Goal: Navigation & Orientation: Find specific page/section

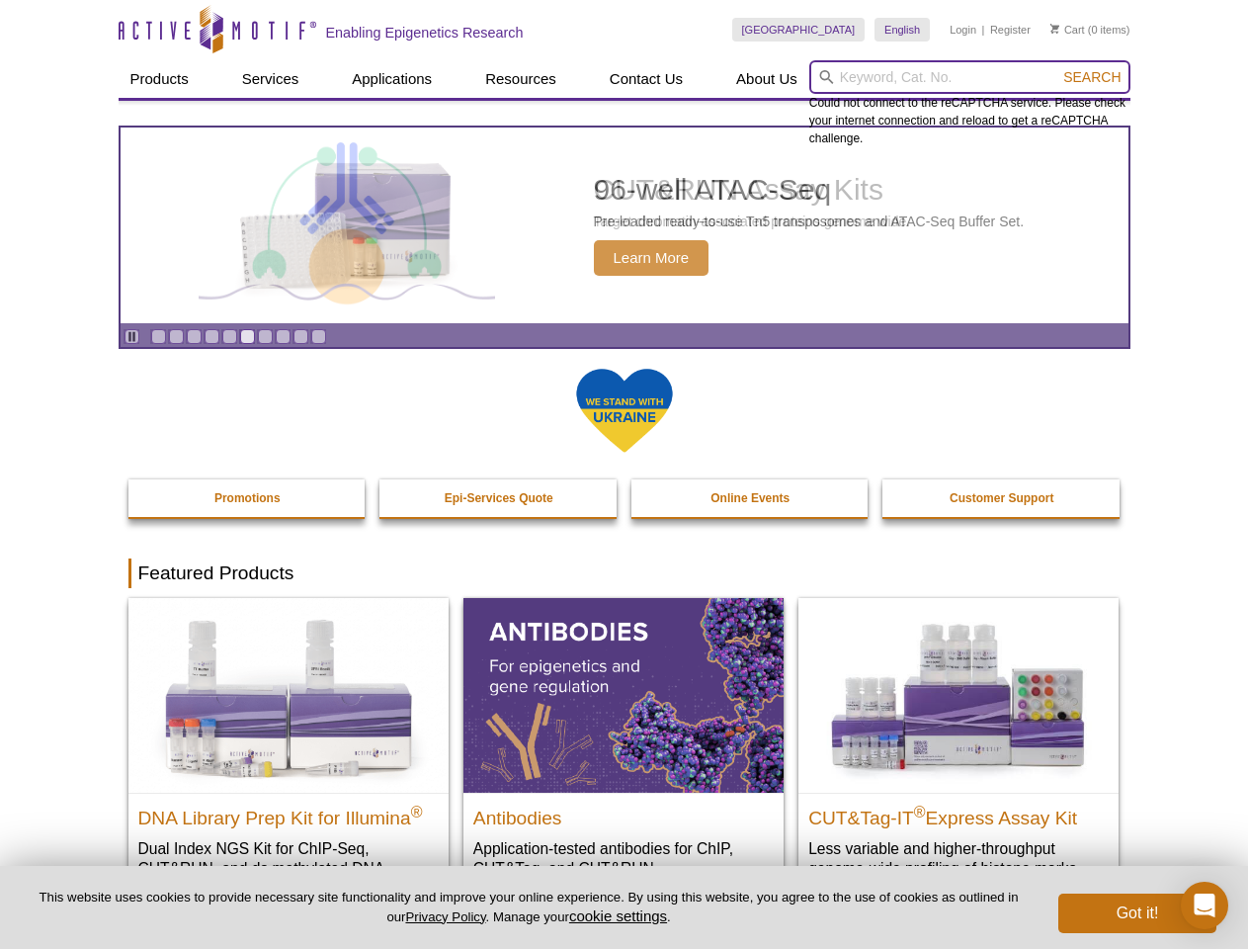
click at [970, 77] on input "search" at bounding box center [970, 77] width 321 height 34
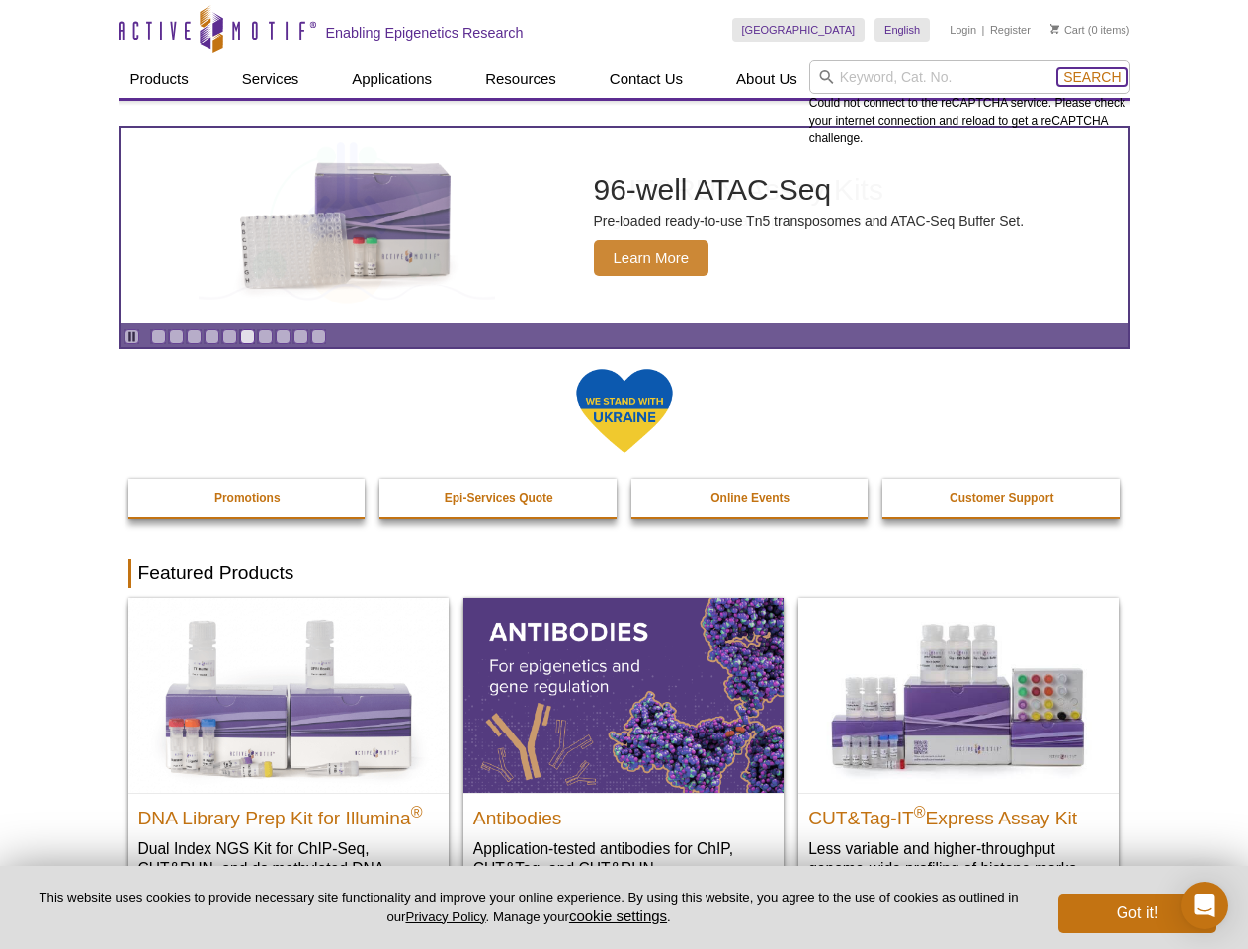
click at [1092, 77] on span "Search" at bounding box center [1092, 77] width 57 height 16
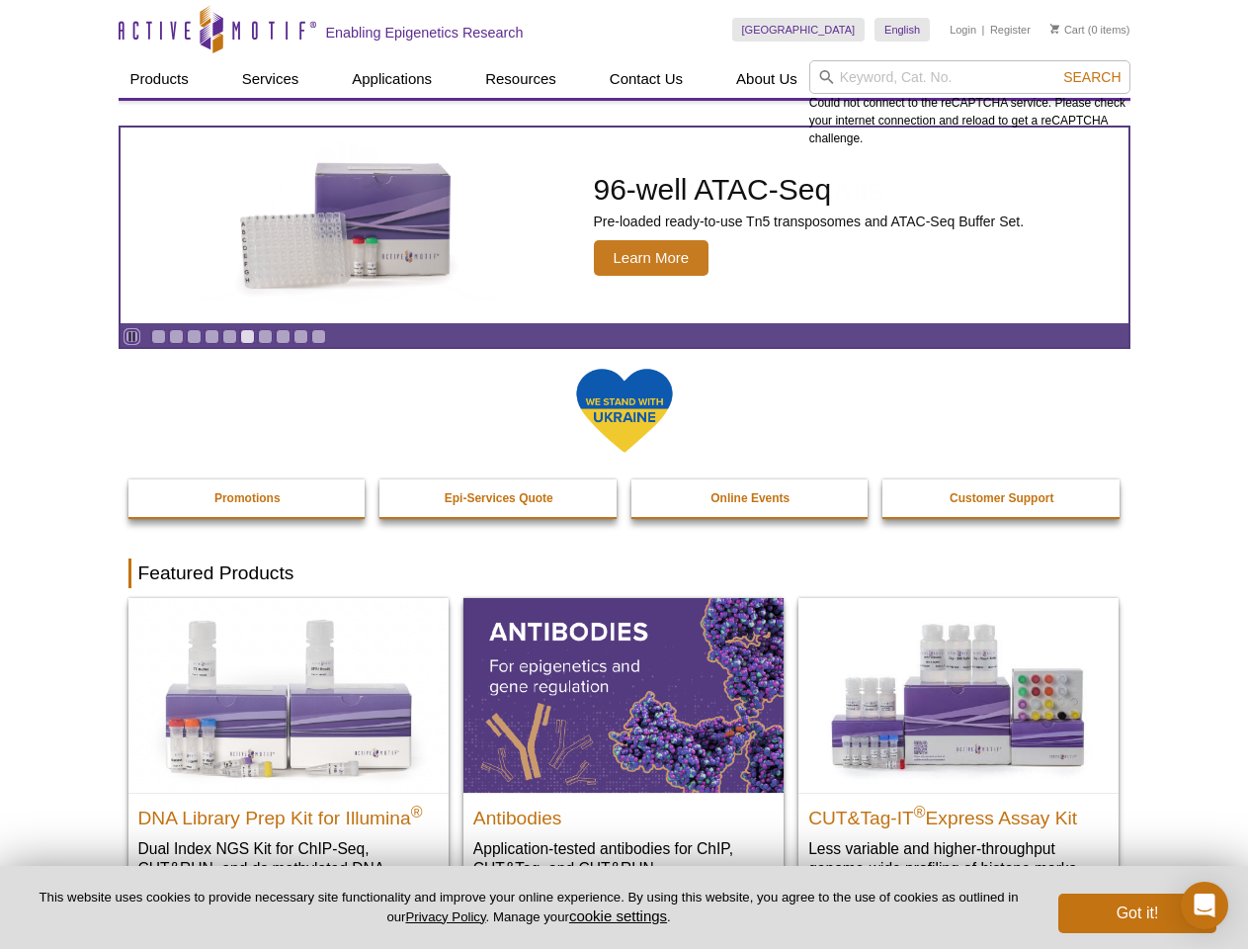
click at [131, 336] on icon "Pause" at bounding box center [132, 336] width 13 height 13
click at [158, 336] on link "Go to slide 1" at bounding box center [158, 336] width 15 height 15
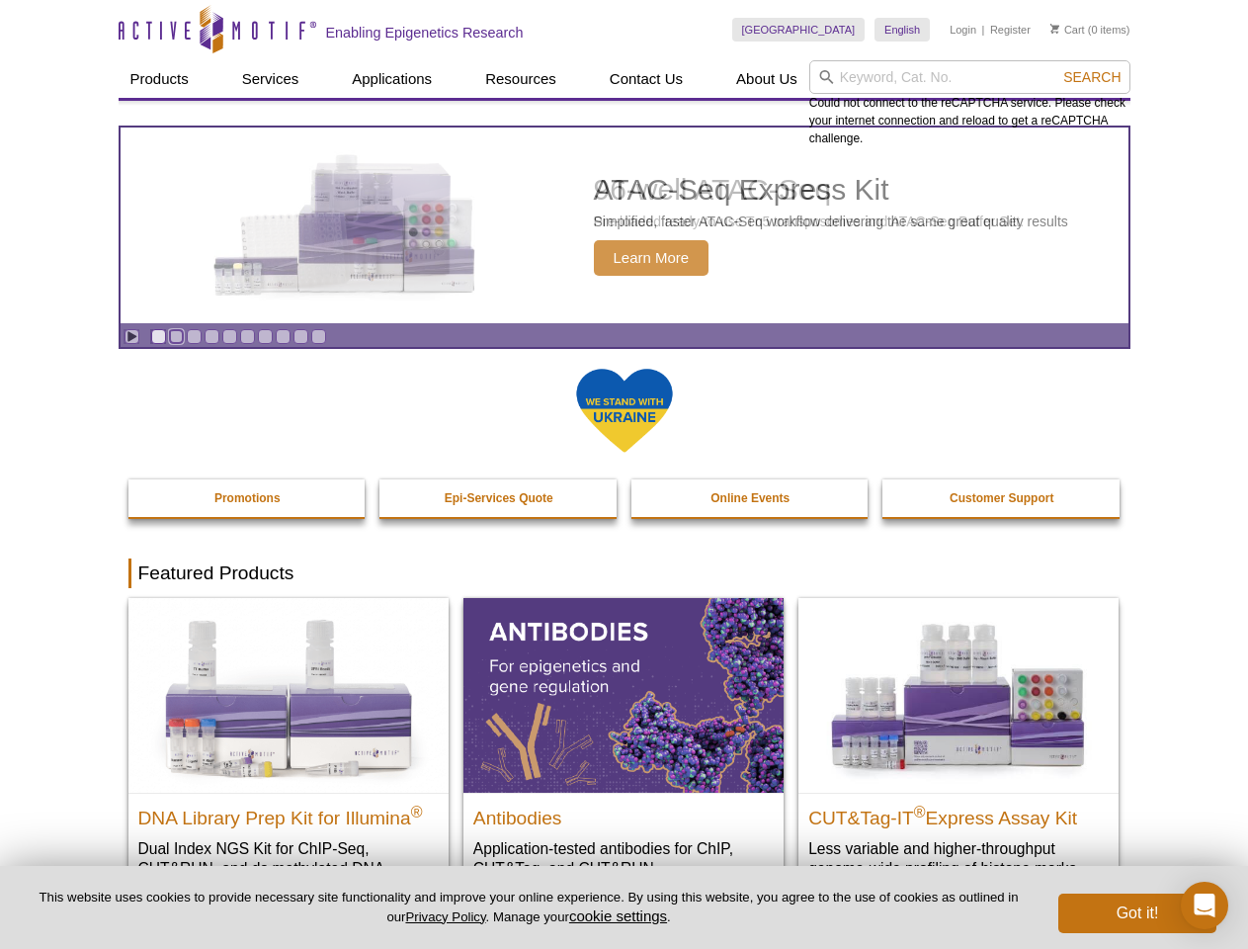
click at [176, 336] on link "Go to slide 2" at bounding box center [176, 336] width 15 height 15
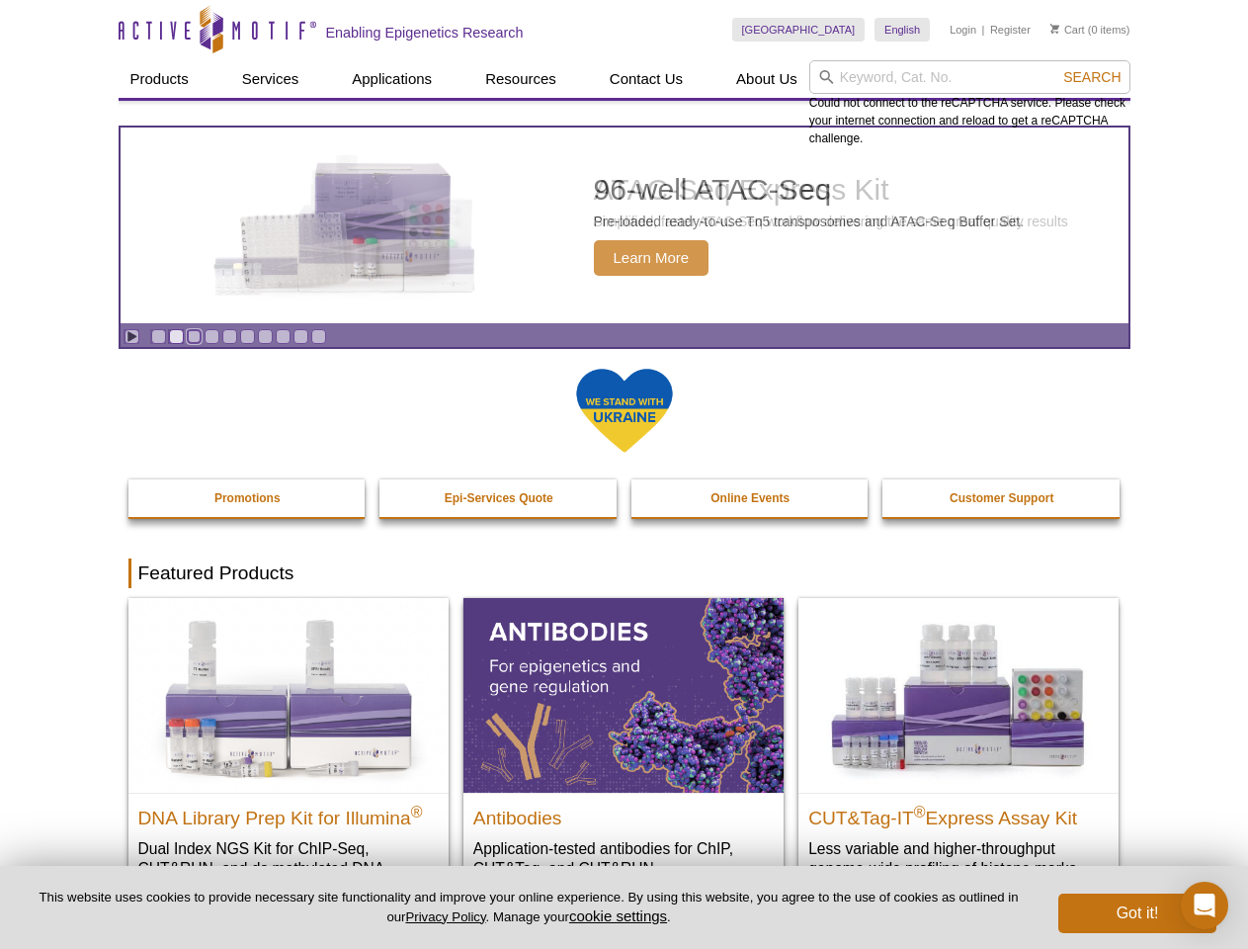
click at [194, 336] on link "Go to slide 3" at bounding box center [194, 336] width 15 height 15
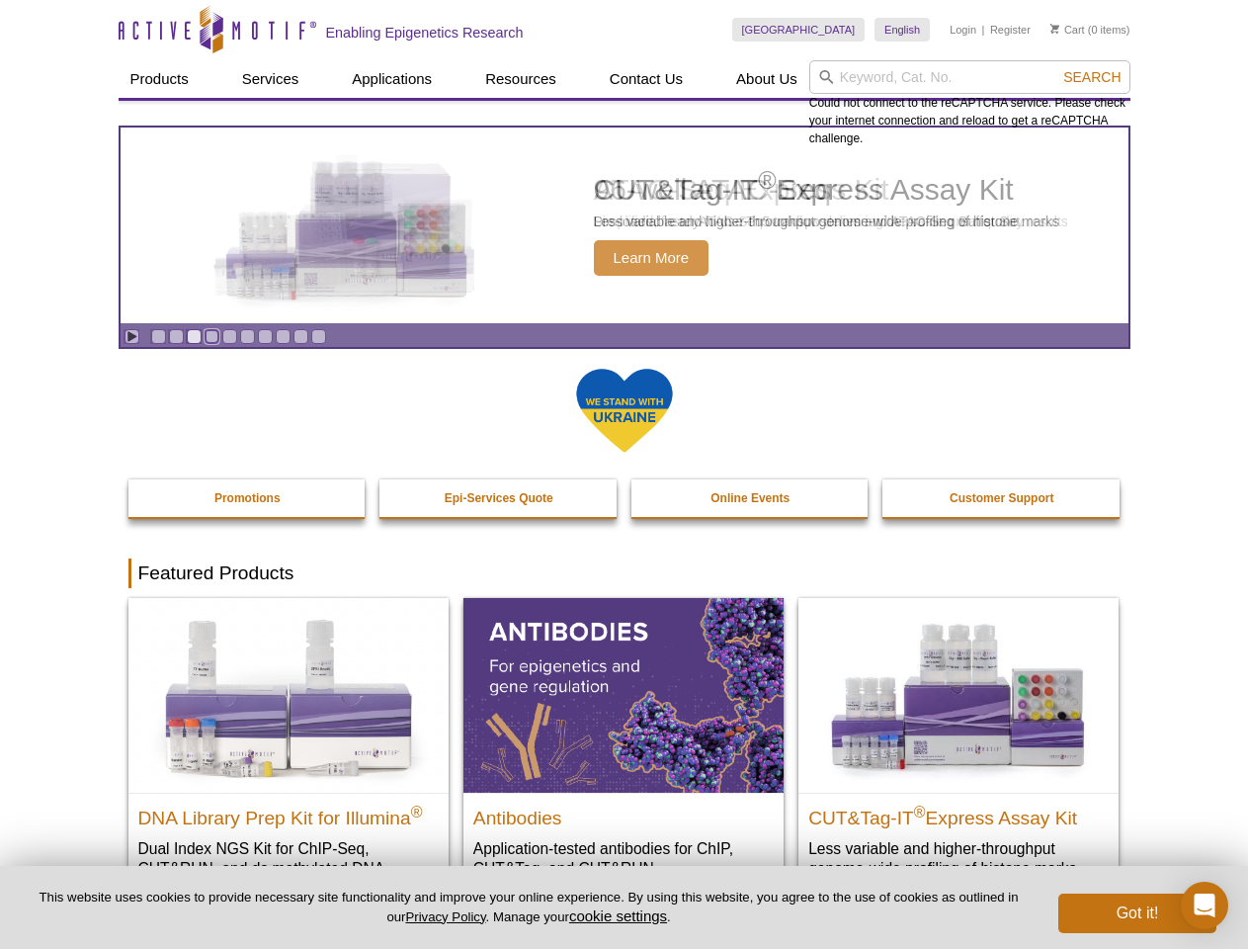
click at [212, 336] on link "Go to slide 4" at bounding box center [212, 336] width 15 height 15
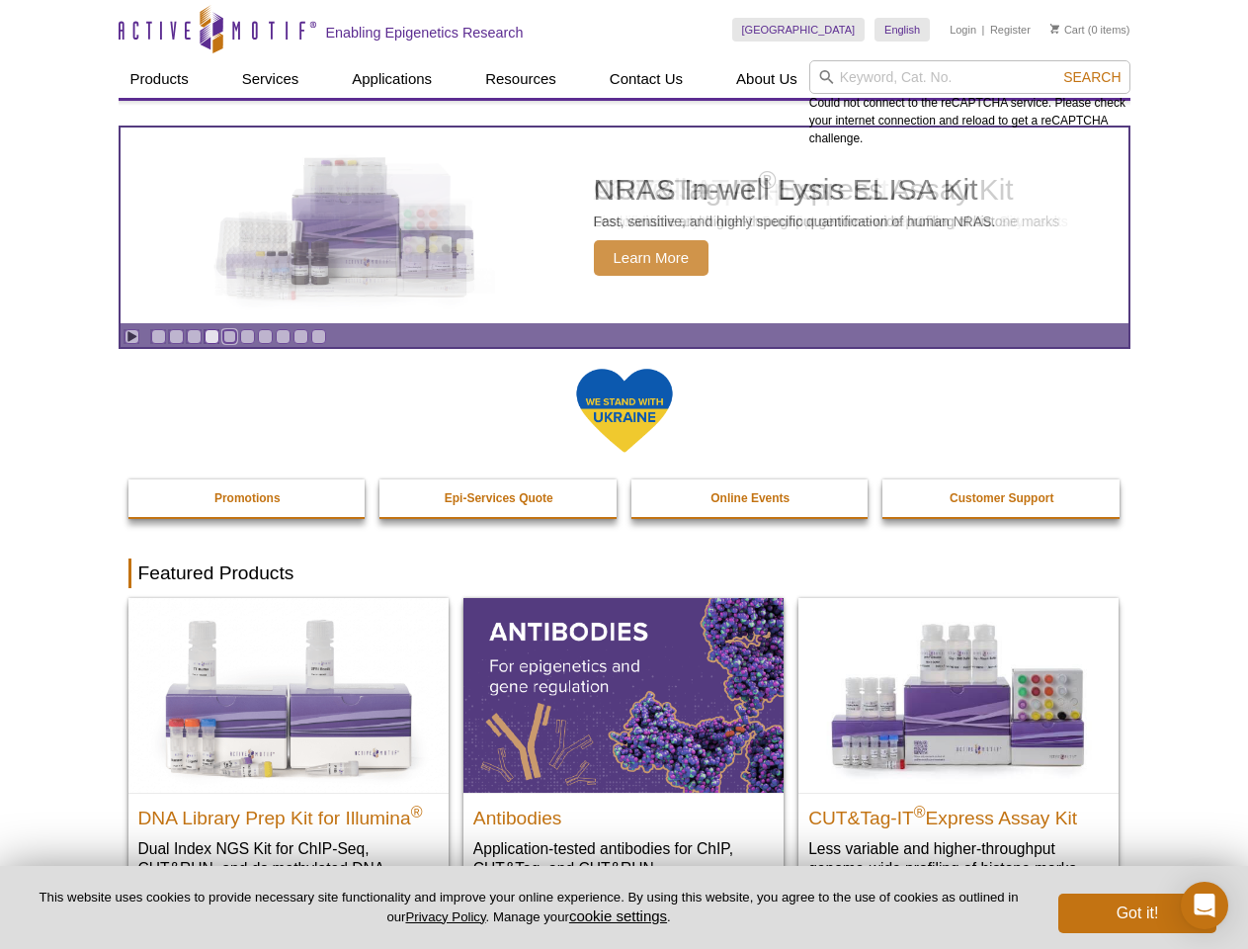
click at [229, 336] on link "Go to slide 5" at bounding box center [229, 336] width 15 height 15
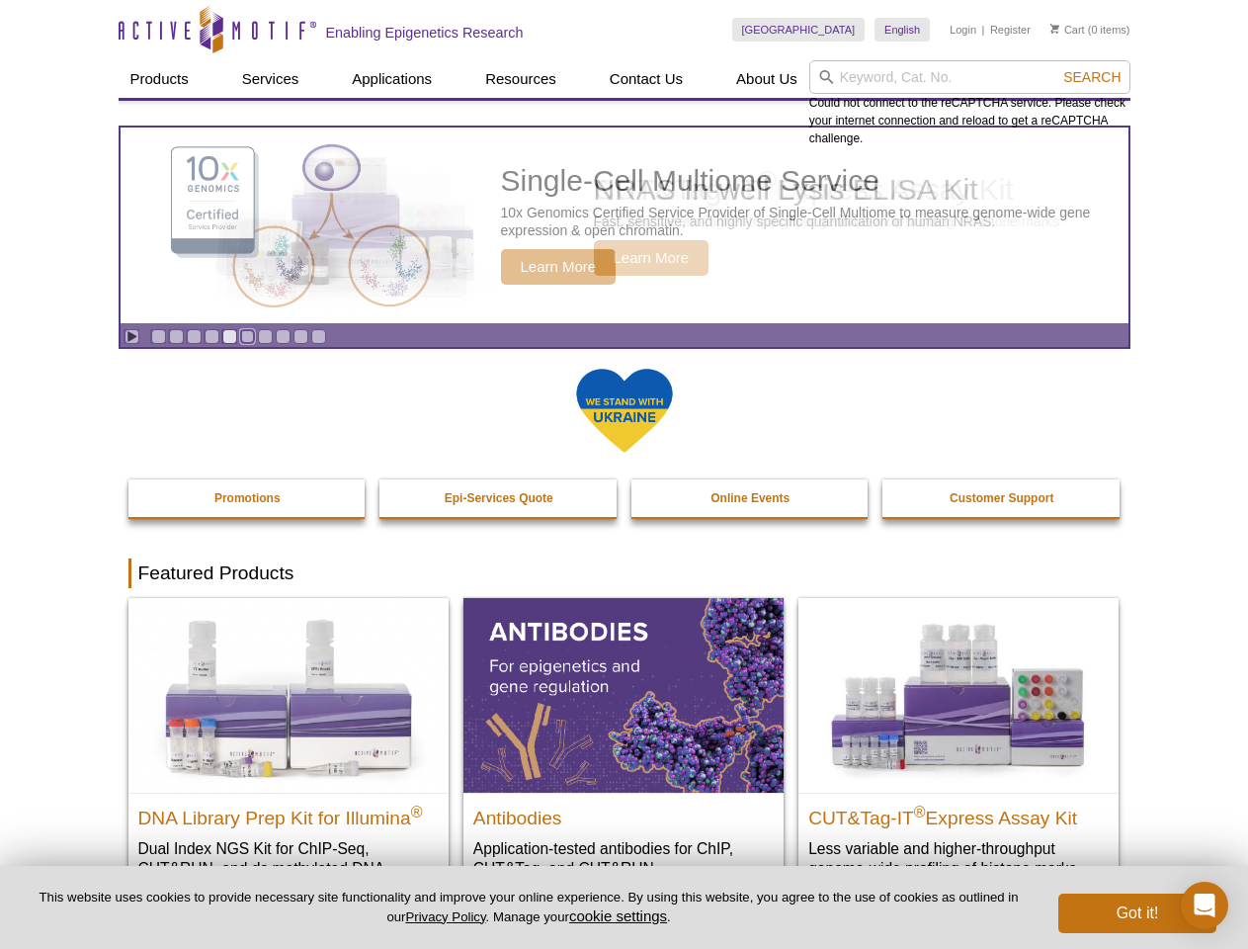
click at [247, 336] on link "Go to slide 6" at bounding box center [247, 336] width 15 height 15
